Goal: Transaction & Acquisition: Download file/media

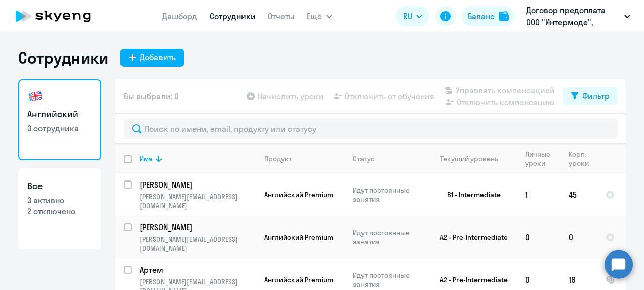
select select "30"
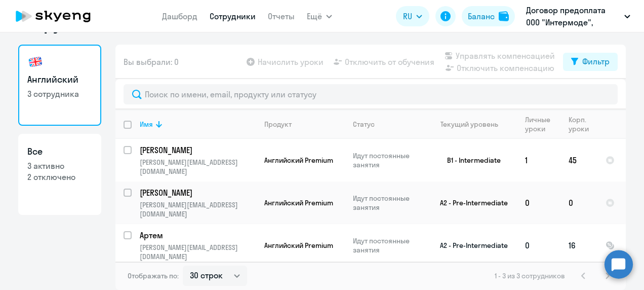
click at [215, 243] on p "[PERSON_NAME][EMAIL_ADDRESS][DOMAIN_NAME]" at bounding box center [198, 252] width 116 height 18
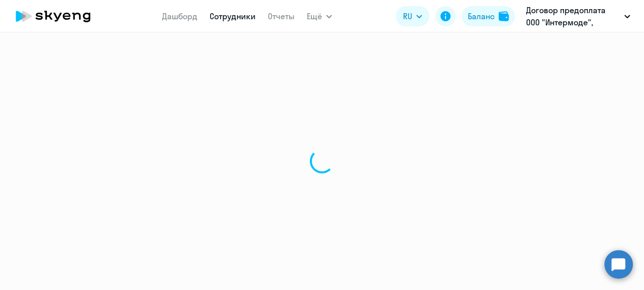
select select "english"
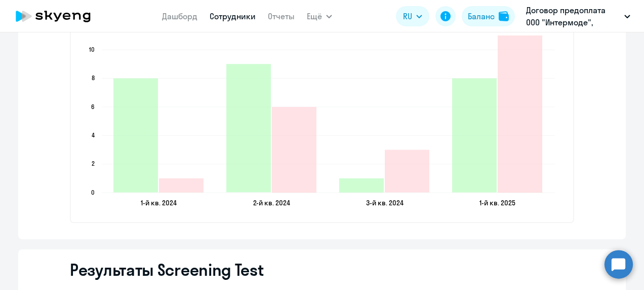
scroll to position [1530, 0]
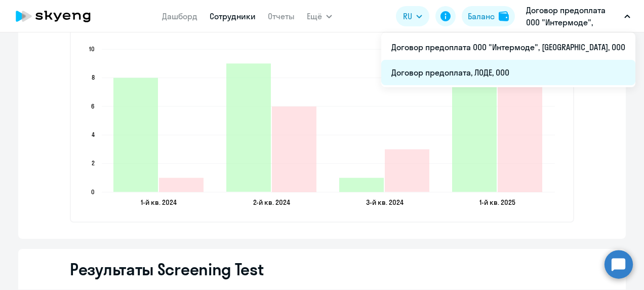
click at [527, 77] on li "Договор предоплата, ЛОДЕ, ООО" at bounding box center [509, 72] width 254 height 25
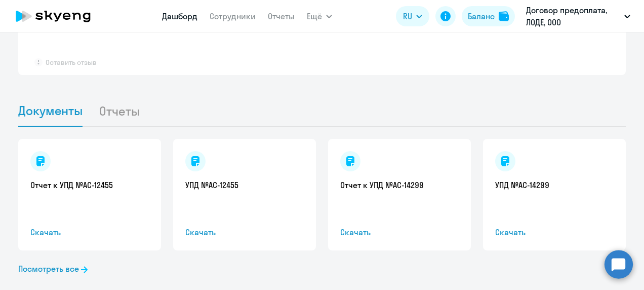
scroll to position [968, 0]
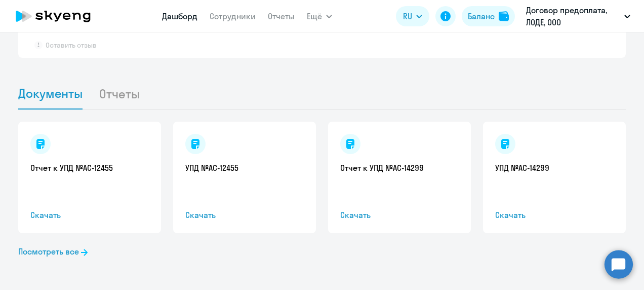
select select "30"
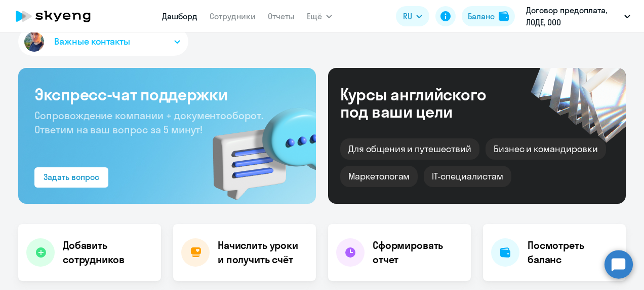
scroll to position [0, 0]
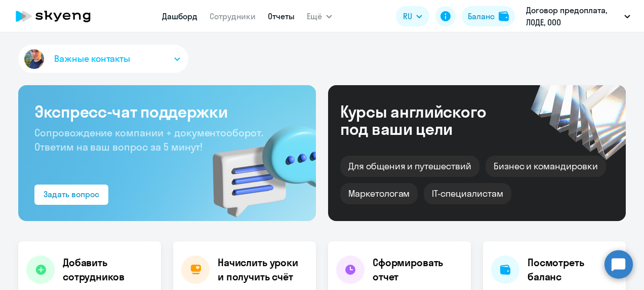
click at [281, 15] on link "Отчеты" at bounding box center [281, 16] width 27 height 10
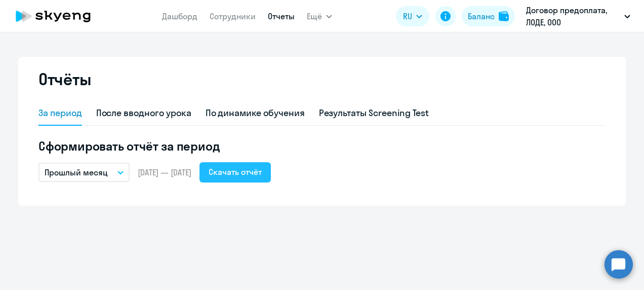
click at [246, 171] on div "Скачать отчёт" at bounding box center [235, 172] width 53 height 12
